Goal: Transaction & Acquisition: Purchase product/service

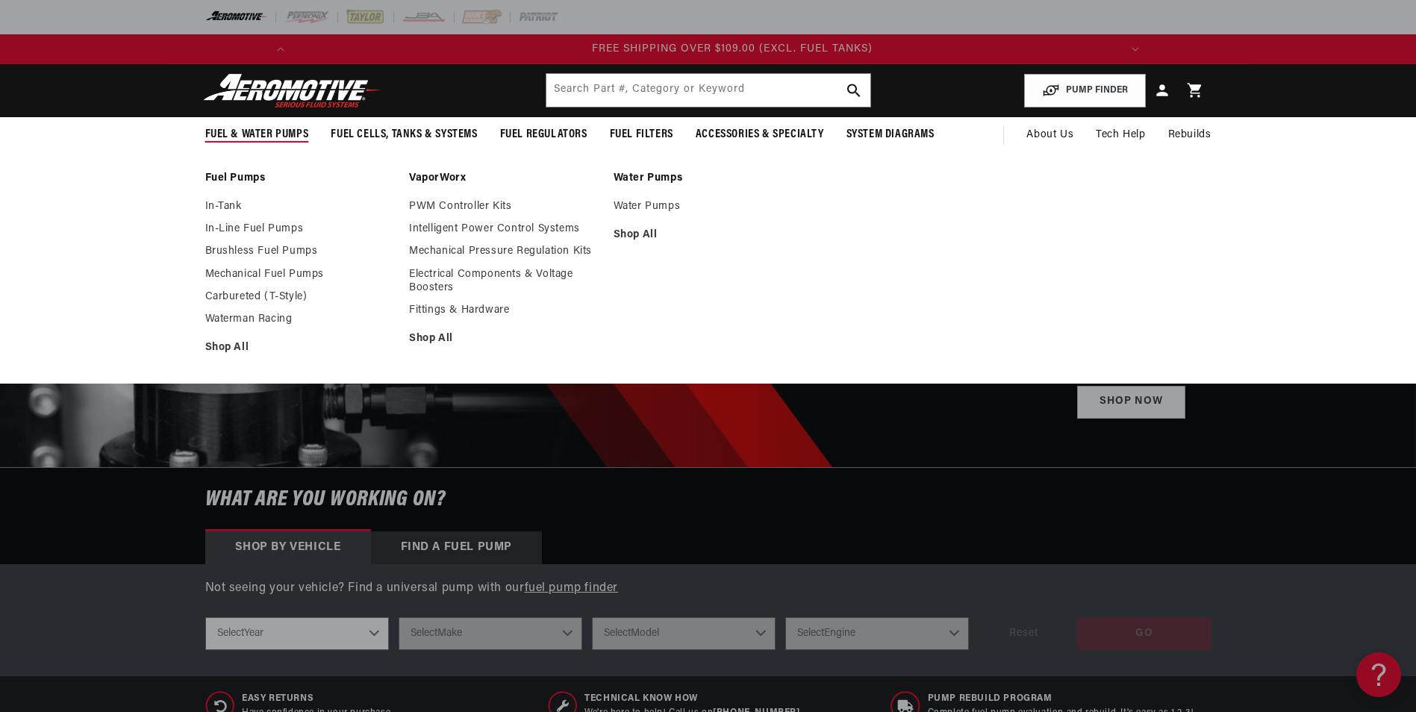
scroll to position [0, 1693]
click at [233, 206] on link "In-Tank" at bounding box center [300, 206] width 190 height 13
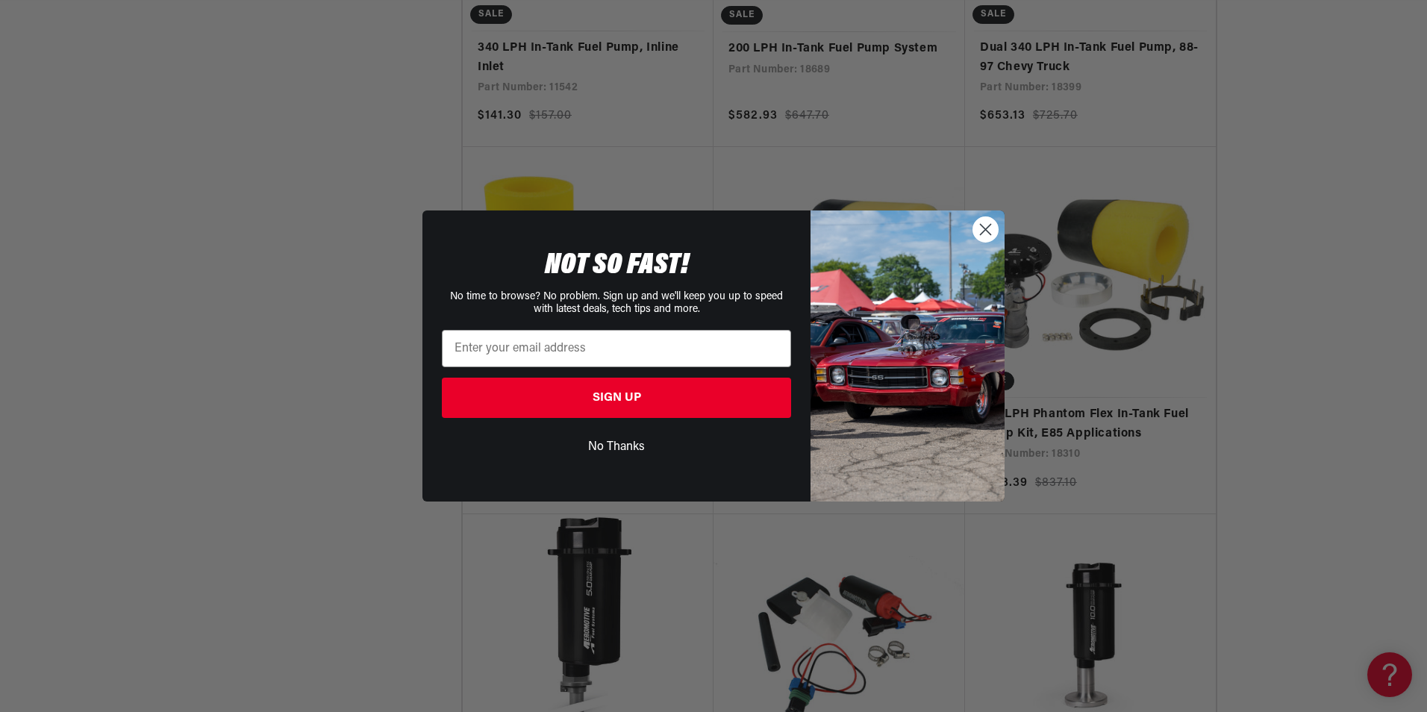
click at [987, 222] on circle "Close dialog" at bounding box center [985, 229] width 25 height 25
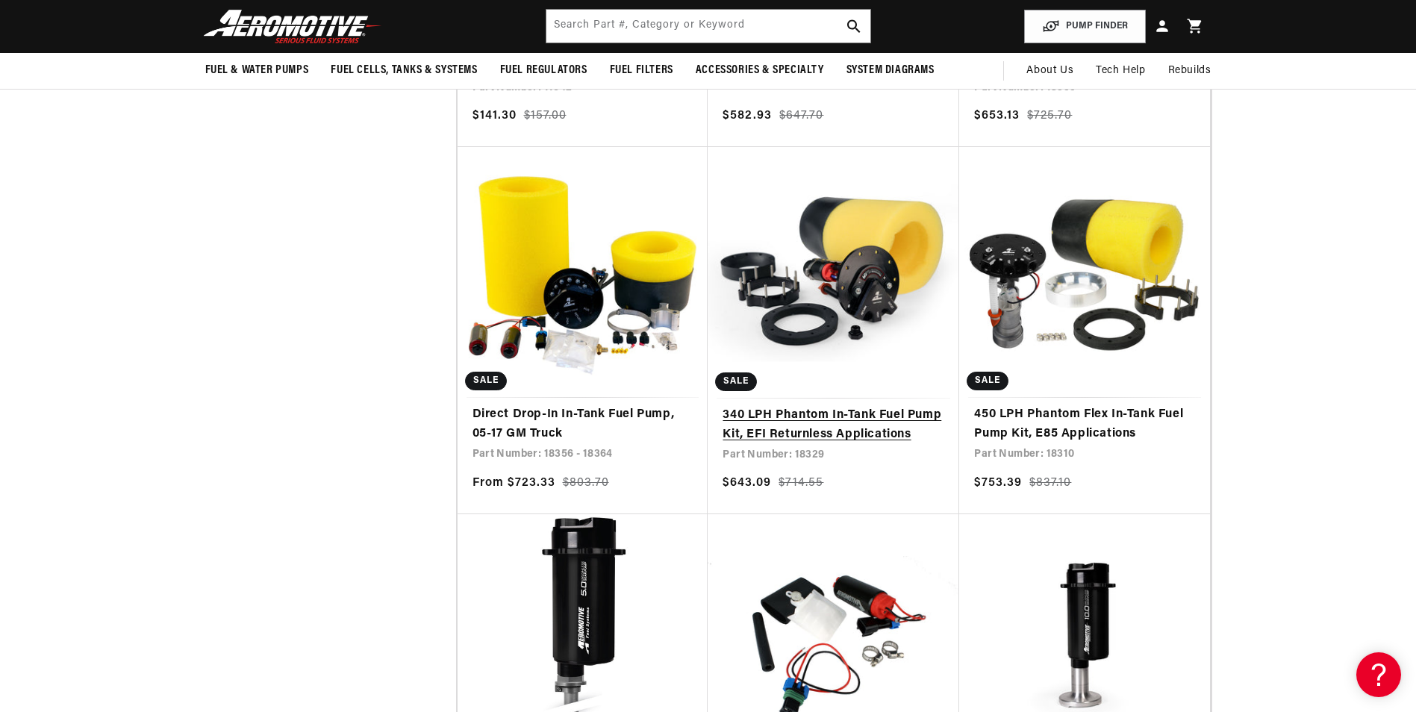
click at [843, 417] on link "340 LPH Phantom In-Tank Fuel Pump Kit, EFI Returnless Applications" at bounding box center [834, 425] width 222 height 38
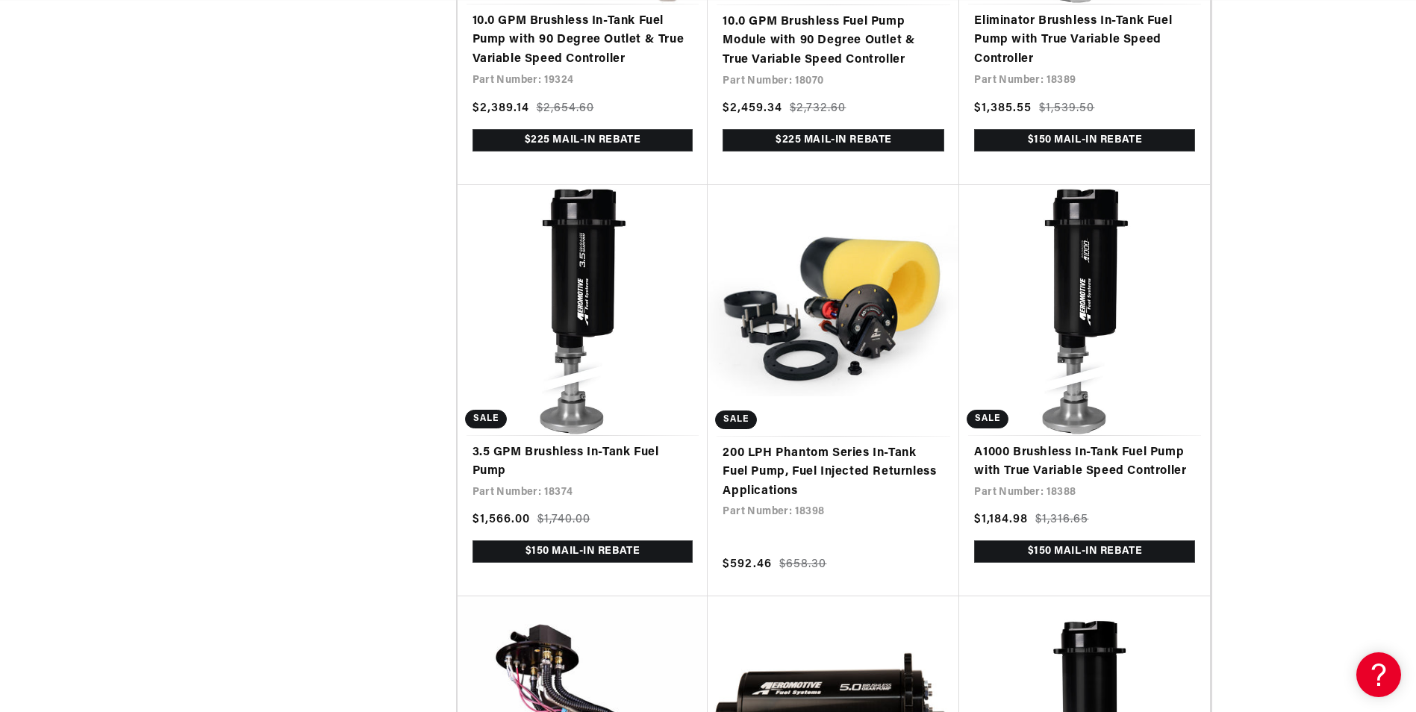
scroll to position [0, 517]
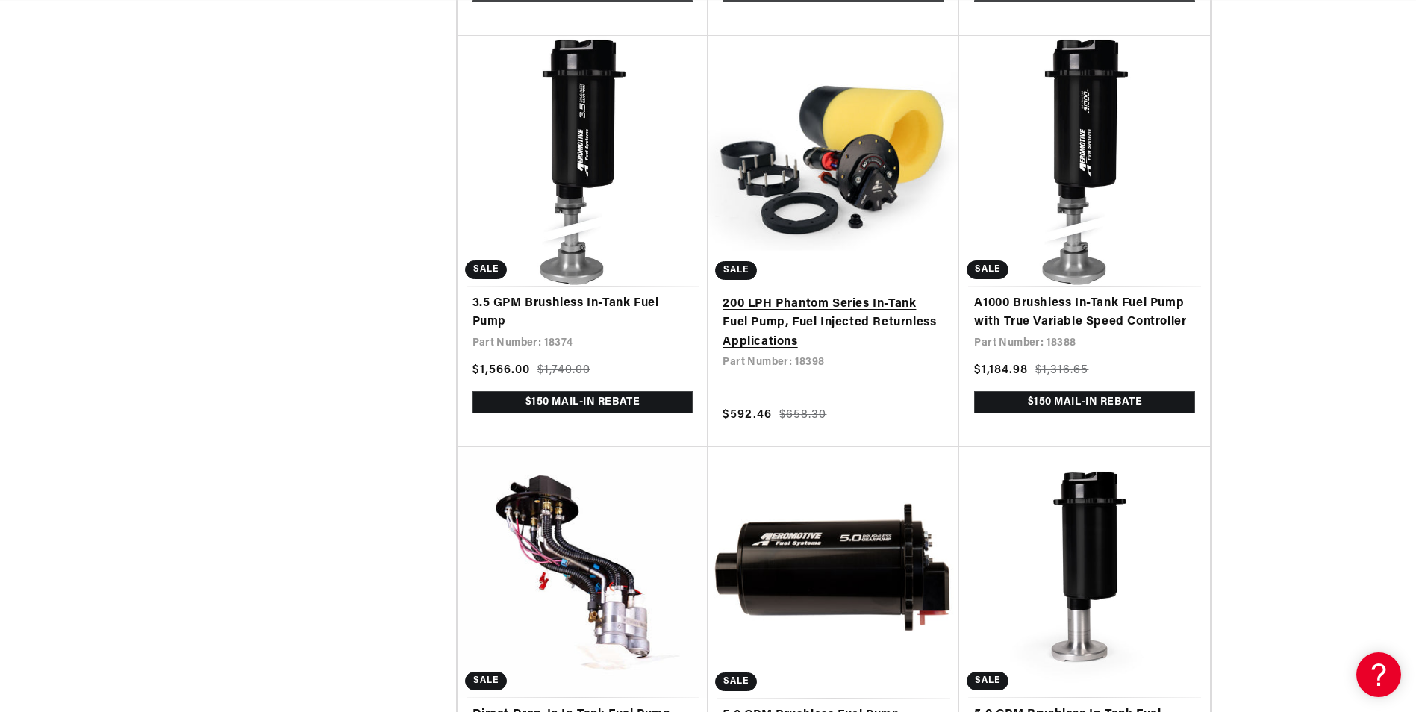
click at [822, 313] on link "200 LPH Phantom Series In-Tank Fuel Pump, Fuel Injected Returnless Applications" at bounding box center [834, 323] width 222 height 57
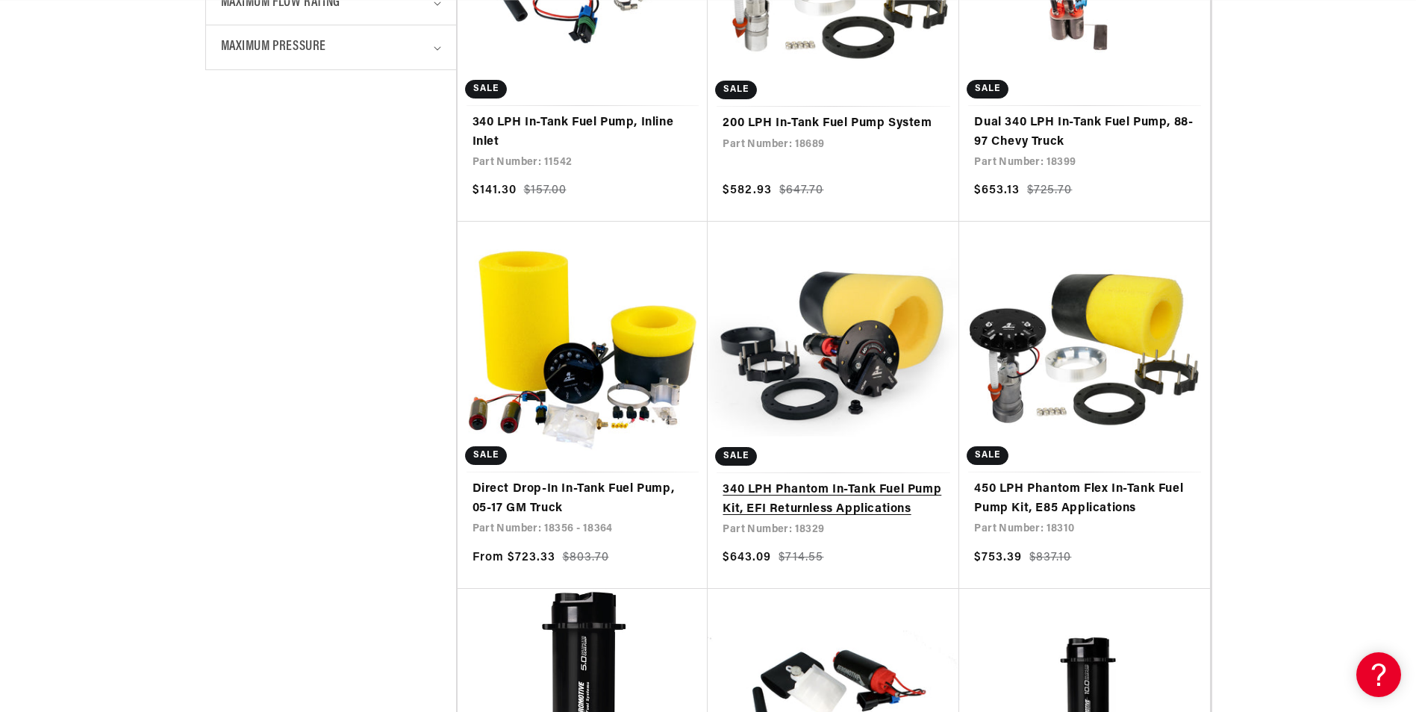
scroll to position [0, 1693]
click at [835, 490] on link "340 LPH Phantom In-Tank Fuel Pump Kit, EFI Returnless Applications" at bounding box center [834, 500] width 222 height 38
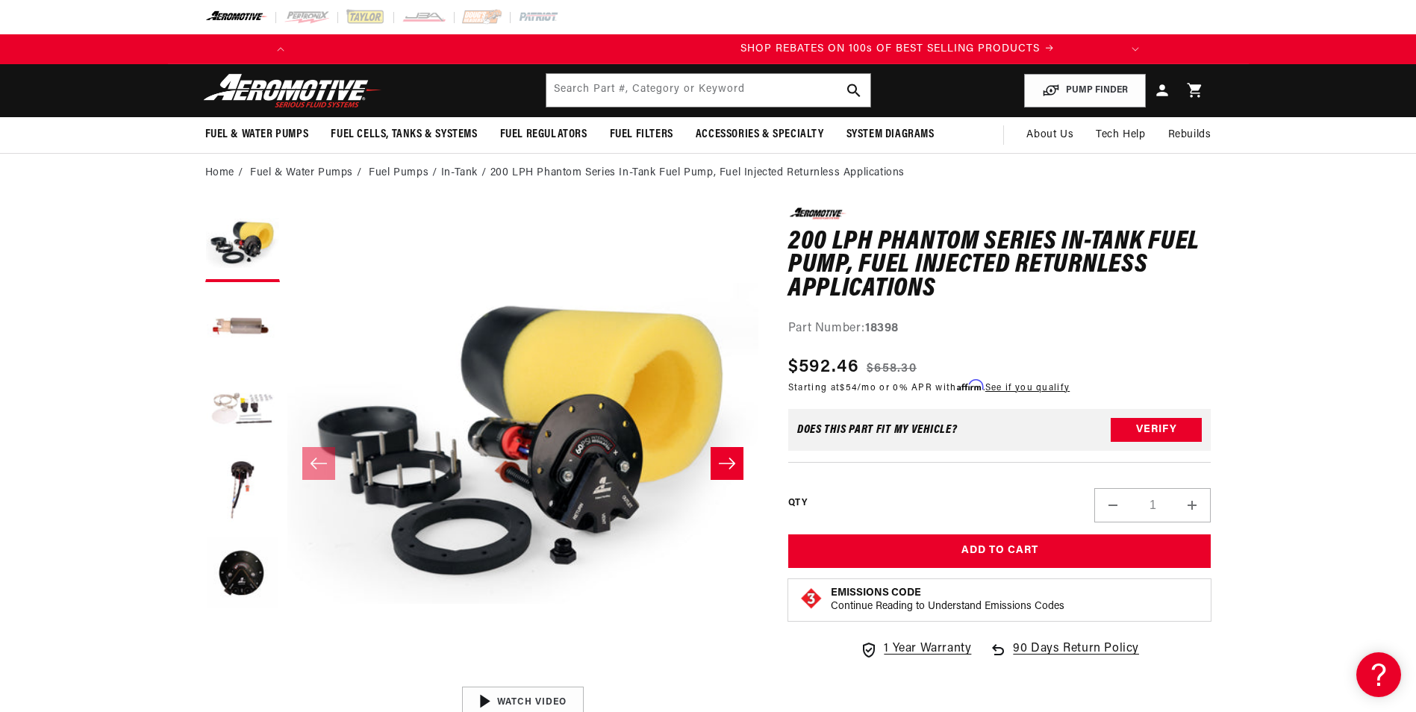
scroll to position [0, 846]
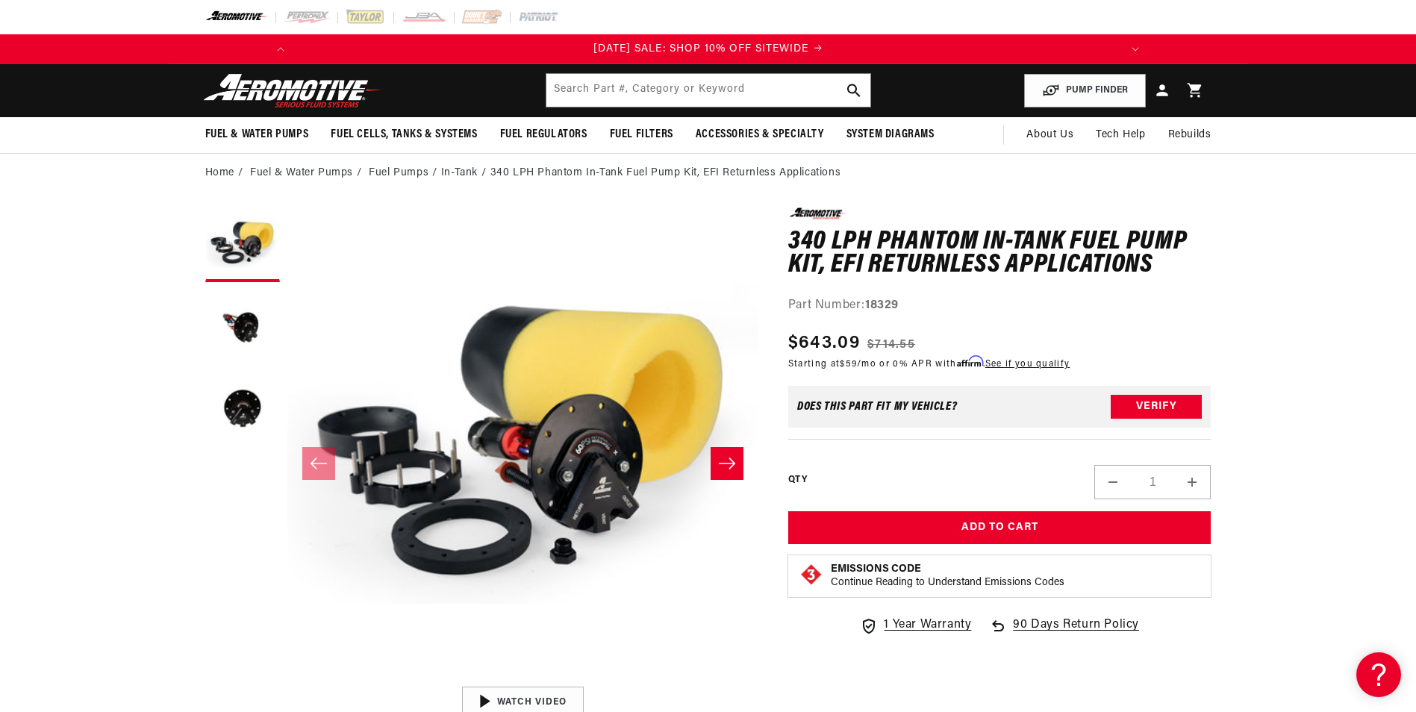
drag, startPoint x: 1214, startPoint y: 313, endPoint x: 1120, endPoint y: 310, distance: 93.3
click at [1120, 310] on div "Part Number: 18329" at bounding box center [999, 305] width 423 height 19
